Goal: Complete application form

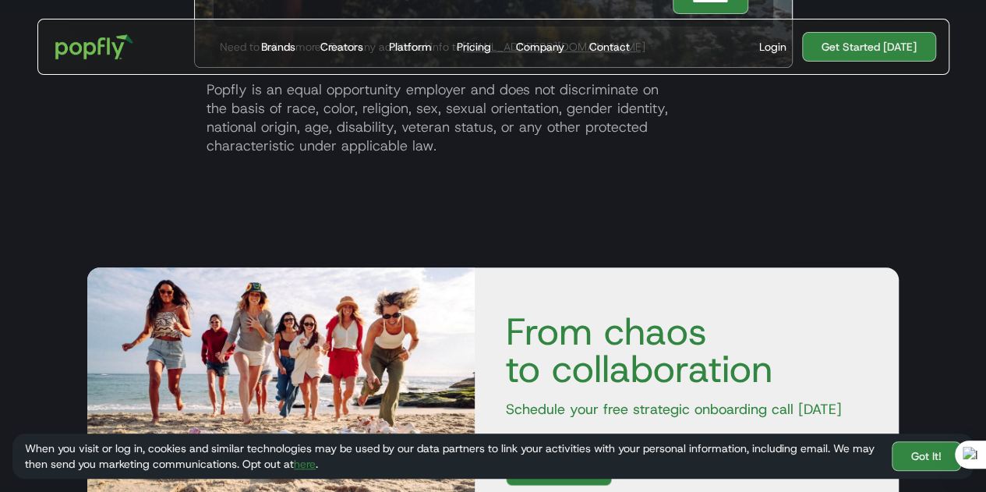
scroll to position [3770, 0]
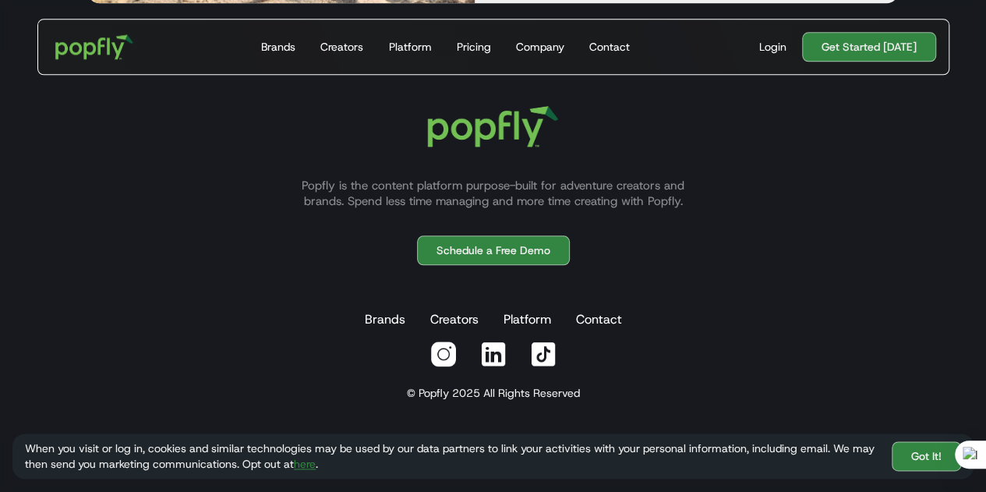
drag, startPoint x: 346, startPoint y: 189, endPoint x: 388, endPoint y: 188, distance: 42.1
click at [346, 189] on p "Popfly is the content platform purpose-built for adventure creators and brands.…" at bounding box center [493, 193] width 421 height 31
click at [518, 196] on p "Popfly is the content platform purpose-built for adventure creators and brands.…" at bounding box center [493, 193] width 421 height 31
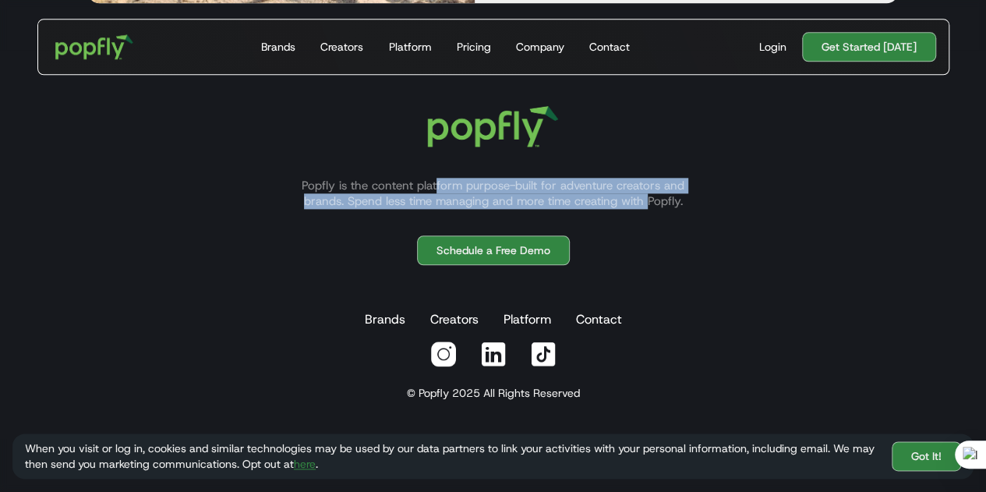
drag, startPoint x: 512, startPoint y: 190, endPoint x: 653, endPoint y: 204, distance: 141.8
click at [650, 204] on div "Popfly is the content platform purpose-built for adventure creators and brands.…" at bounding box center [492, 236] width 961 height 298
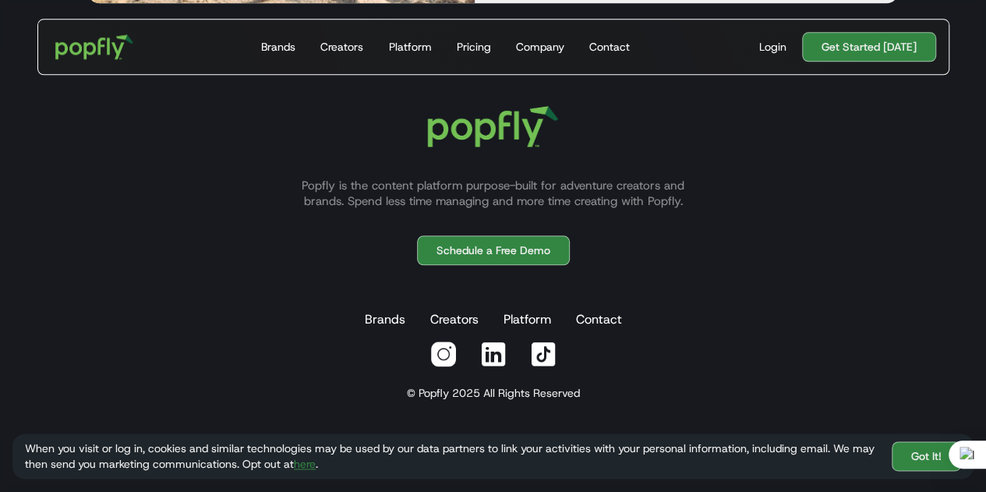
click at [711, 210] on div "Popfly is the content platform purpose-built for adventure creators and brands.…" at bounding box center [492, 236] width 961 height 298
click at [623, 193] on p "Popfly is the content platform purpose-built for adventure creators and brands.…" at bounding box center [493, 193] width 421 height 31
click at [655, 188] on p "Popfly is the content platform purpose-built for adventure creators and brands.…" at bounding box center [493, 193] width 421 height 31
click at [719, 188] on div "Popfly is the content platform purpose-built for adventure creators and brands.…" at bounding box center [492, 236] width 961 height 298
drag, startPoint x: 525, startPoint y: 175, endPoint x: 717, endPoint y: 184, distance: 191.9
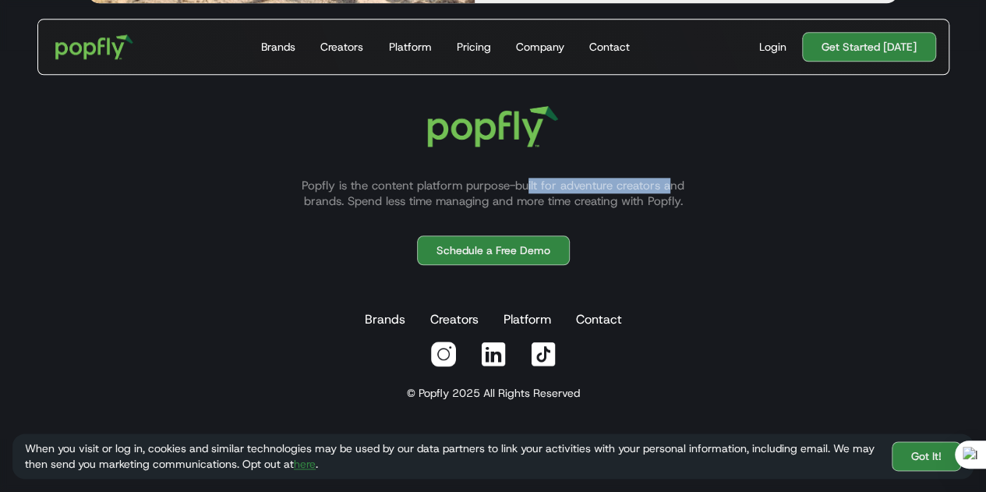
click at [670, 183] on p "Popfly is the content platform purpose-built for adventure creators and brands.…" at bounding box center [493, 193] width 421 height 31
click at [712, 184] on div "Popfly is the content platform purpose-built for adventure creators and brands.…" at bounding box center [492, 236] width 961 height 298
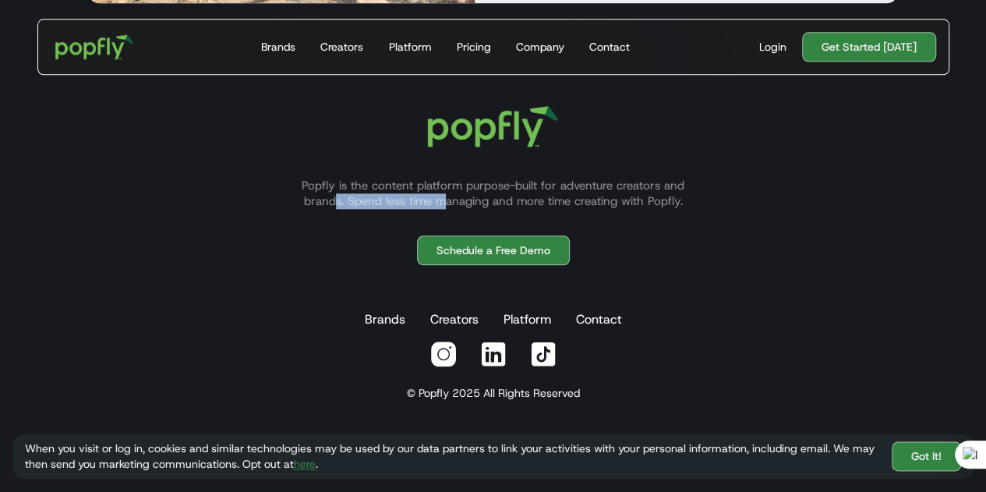
drag, startPoint x: 332, startPoint y: 189, endPoint x: 491, endPoint y: 205, distance: 159.8
click at [451, 202] on p "Popfly is the content platform purpose-built for adventure creators and brands.…" at bounding box center [493, 193] width 421 height 31
drag, startPoint x: 502, startPoint y: 207, endPoint x: 567, endPoint y: 207, distance: 65.5
click at [522, 207] on div "Popfly is the content platform purpose-built for adventure creators and brands.…" at bounding box center [492, 236] width 961 height 298
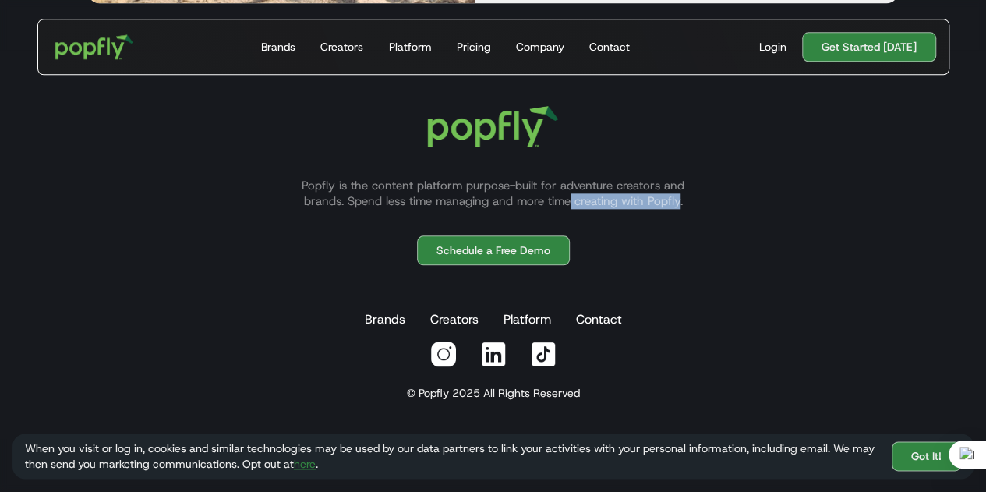
drag, startPoint x: 573, startPoint y: 207, endPoint x: 714, endPoint y: 221, distance: 141.9
click at [691, 221] on div "Popfly is the content platform purpose-built for adventure creators and brands.…" at bounding box center [492, 236] width 961 height 298
click at [744, 225] on div "Popfly is the content platform purpose-built for adventure creators and brands.…" at bounding box center [492, 236] width 961 height 298
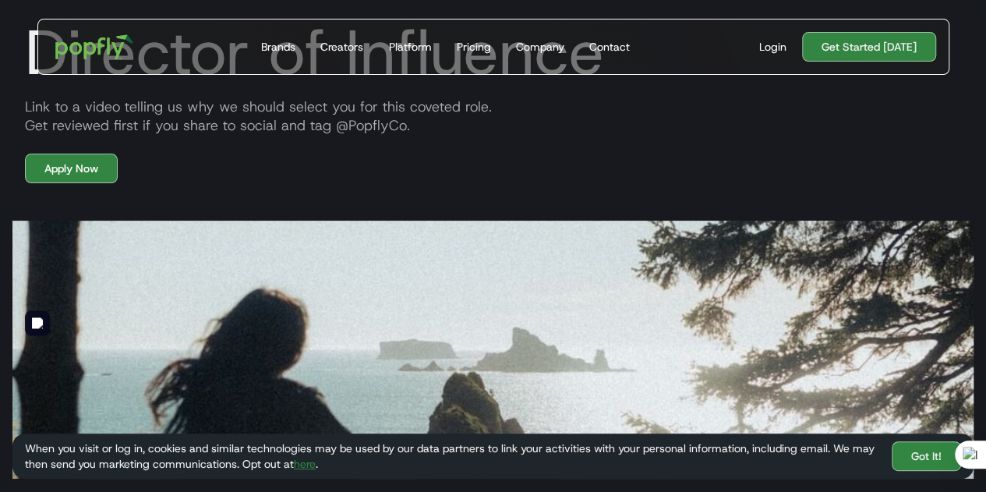
scroll to position [0, 0]
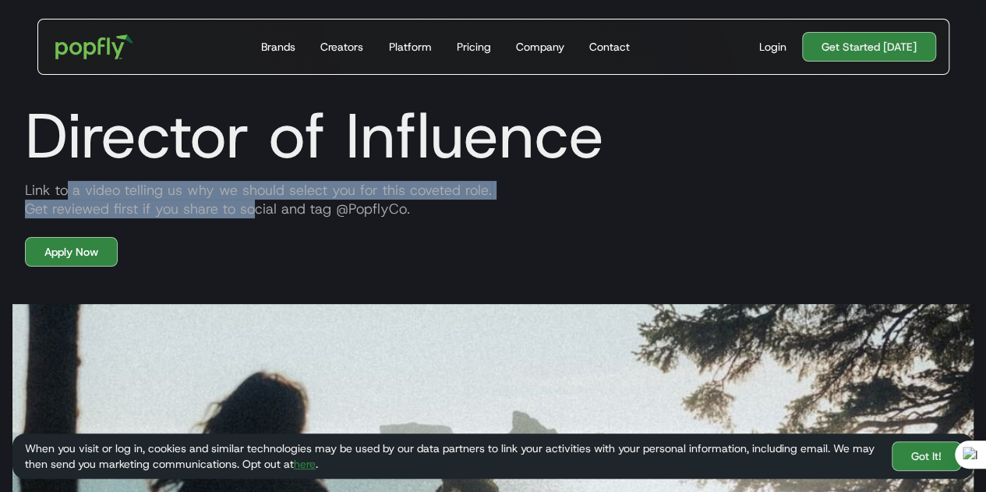
drag, startPoint x: 179, startPoint y: 207, endPoint x: 257, endPoint y: 213, distance: 78.1
click at [255, 213] on div "Link to a video telling us why we should select you for this coveted role. Get …" at bounding box center [492, 199] width 961 height 37
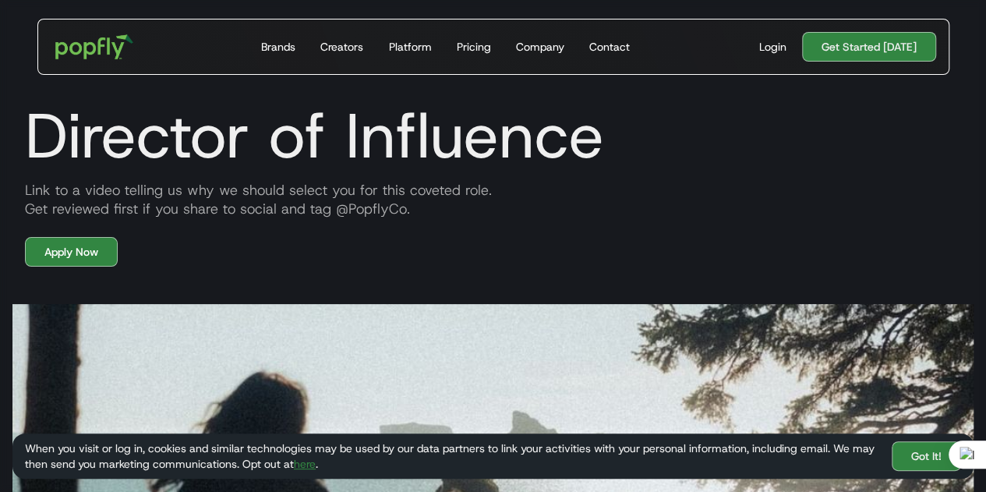
click at [351, 221] on div "Director of Influence Link to a video telling us why we should select you for t…" at bounding box center [493, 175] width 986 height 184
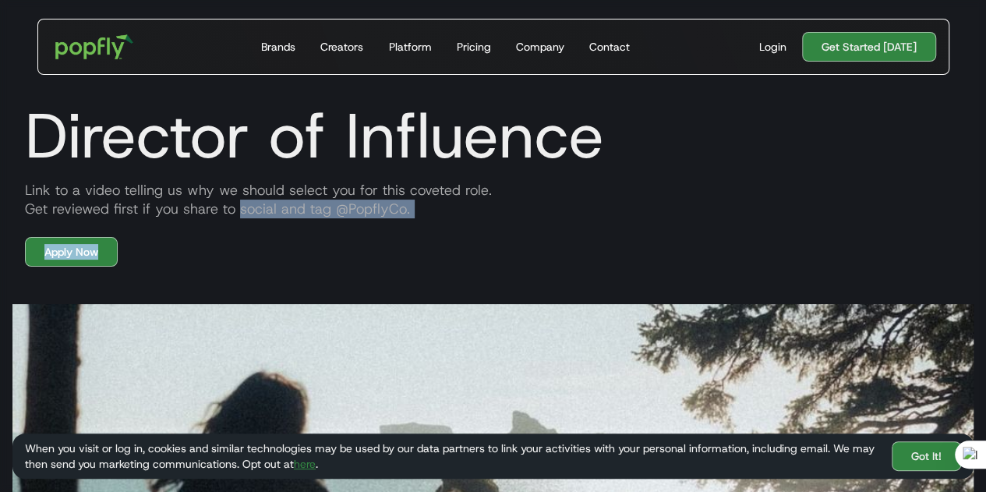
drag, startPoint x: 242, startPoint y: 207, endPoint x: 464, endPoint y: 230, distance: 223.3
click at [464, 230] on div "Director of Influence Link to a video telling us why we should select you for t…" at bounding box center [493, 175] width 986 height 184
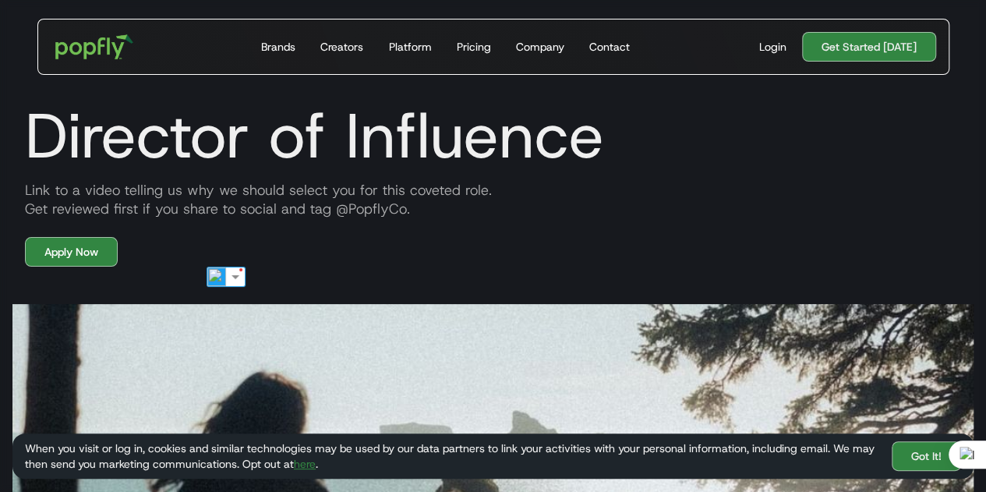
click at [505, 231] on div "Director of Influence Link to a video telling us why we should select you for t…" at bounding box center [493, 175] width 986 height 184
